Goal: Connect with others: Establish contact or relationships with other users

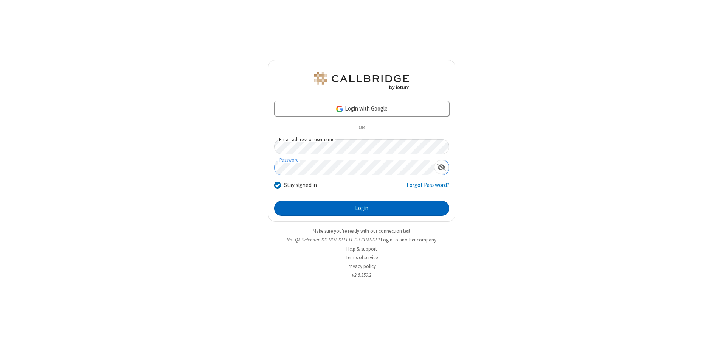
click at [361, 208] on button "Login" at bounding box center [361, 208] width 175 height 15
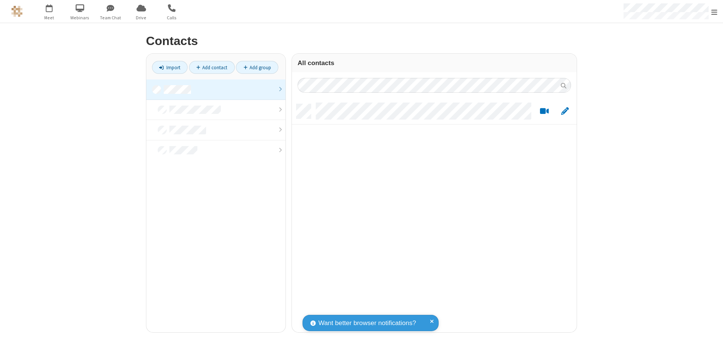
scroll to position [228, 279]
click at [216, 89] on link at bounding box center [215, 89] width 139 height 20
click at [212, 67] on link "Add contact" at bounding box center [212, 67] width 46 height 13
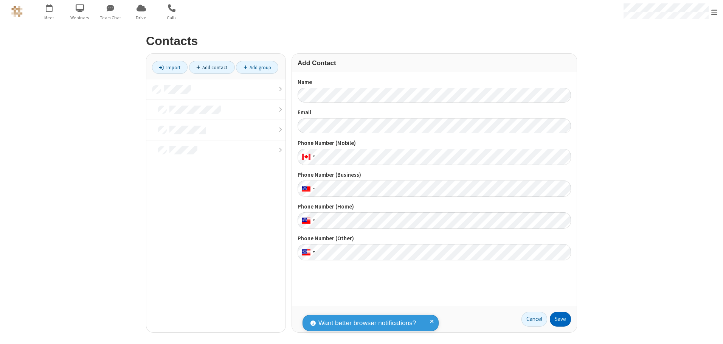
click at [560, 319] on button "Save" at bounding box center [560, 319] width 21 height 15
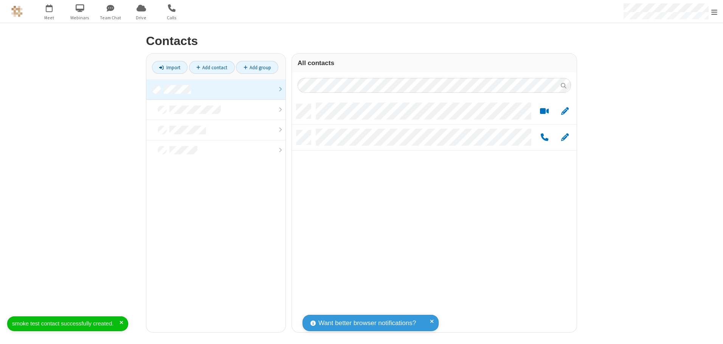
scroll to position [228, 279]
